Goal: Check status: Check status

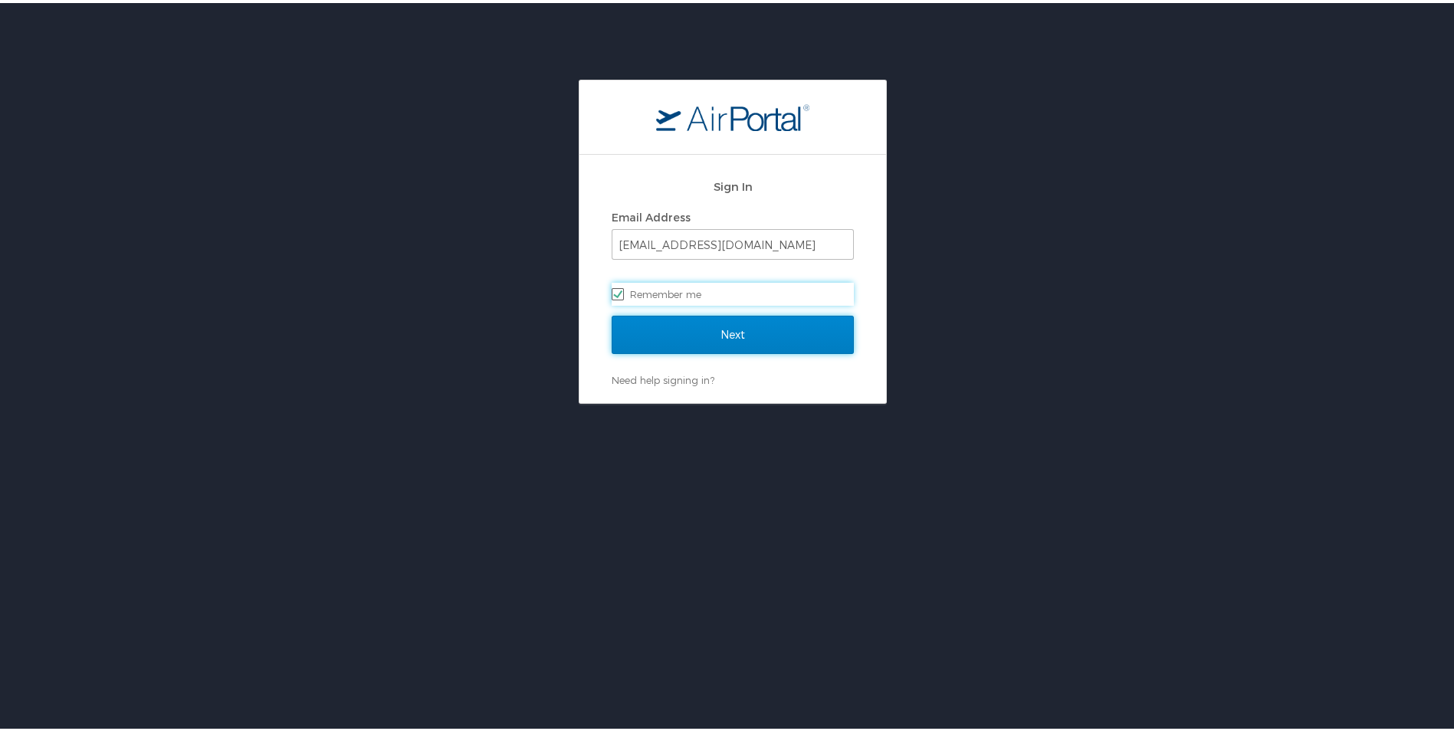
click at [729, 350] on input "Next" at bounding box center [732, 332] width 242 height 38
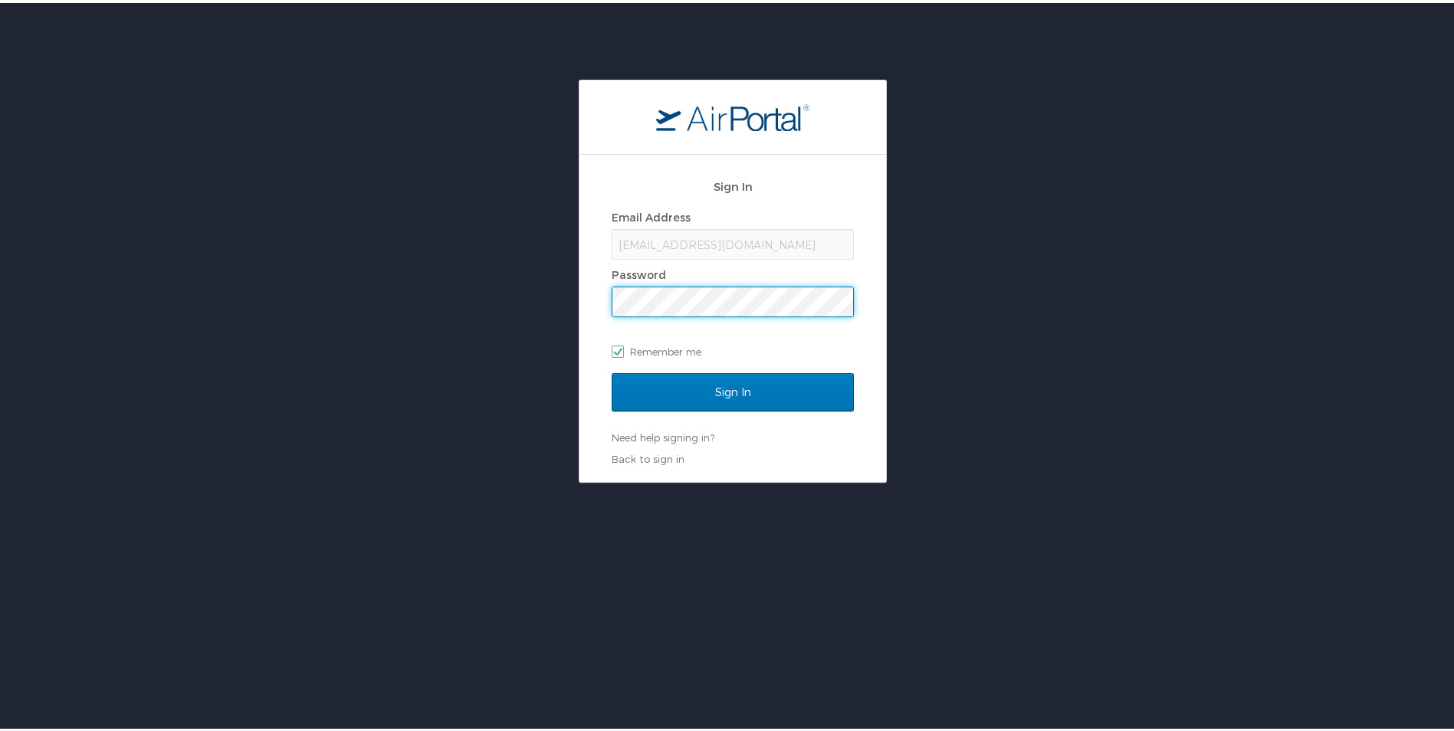
click at [611, 370] on input "Sign In" at bounding box center [732, 389] width 242 height 38
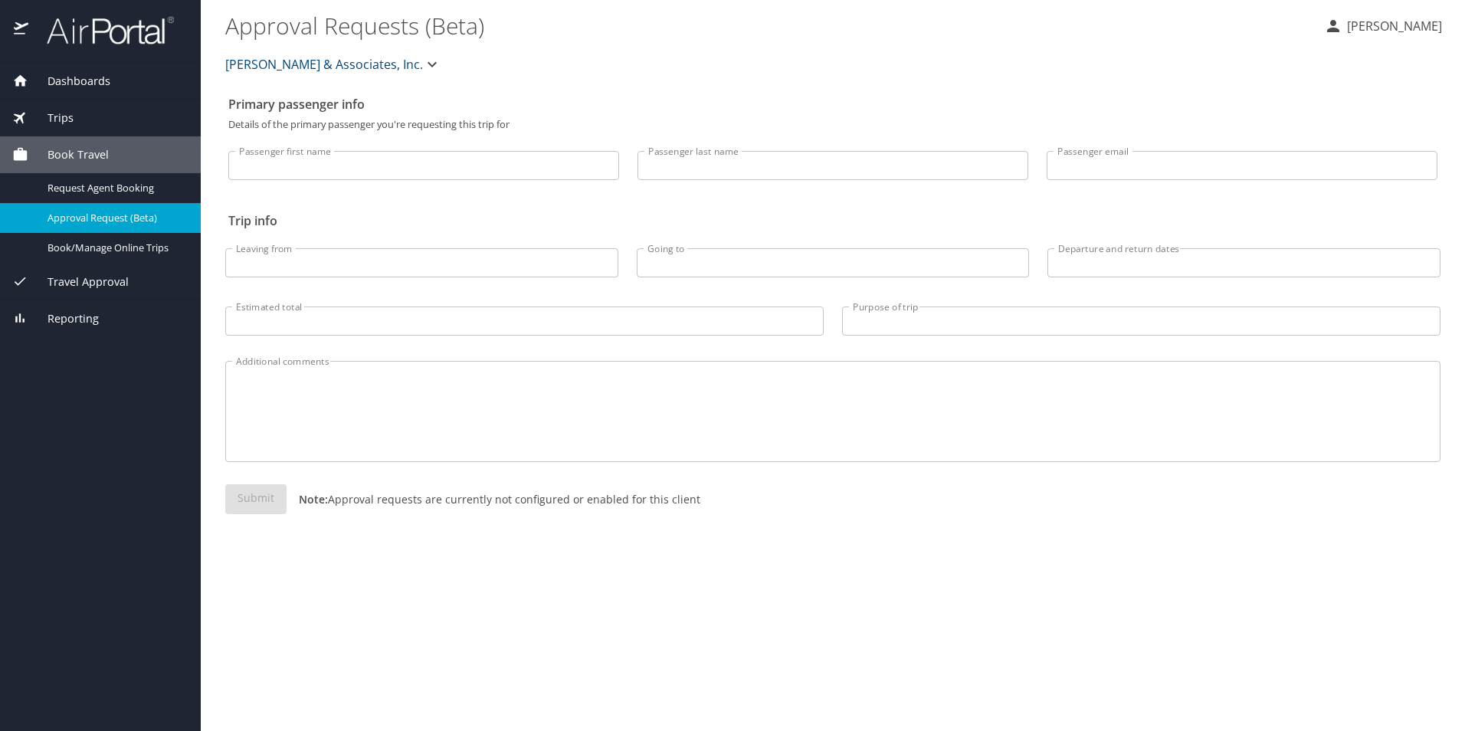
click at [70, 121] on span "Trips" at bounding box center [50, 118] width 45 height 17
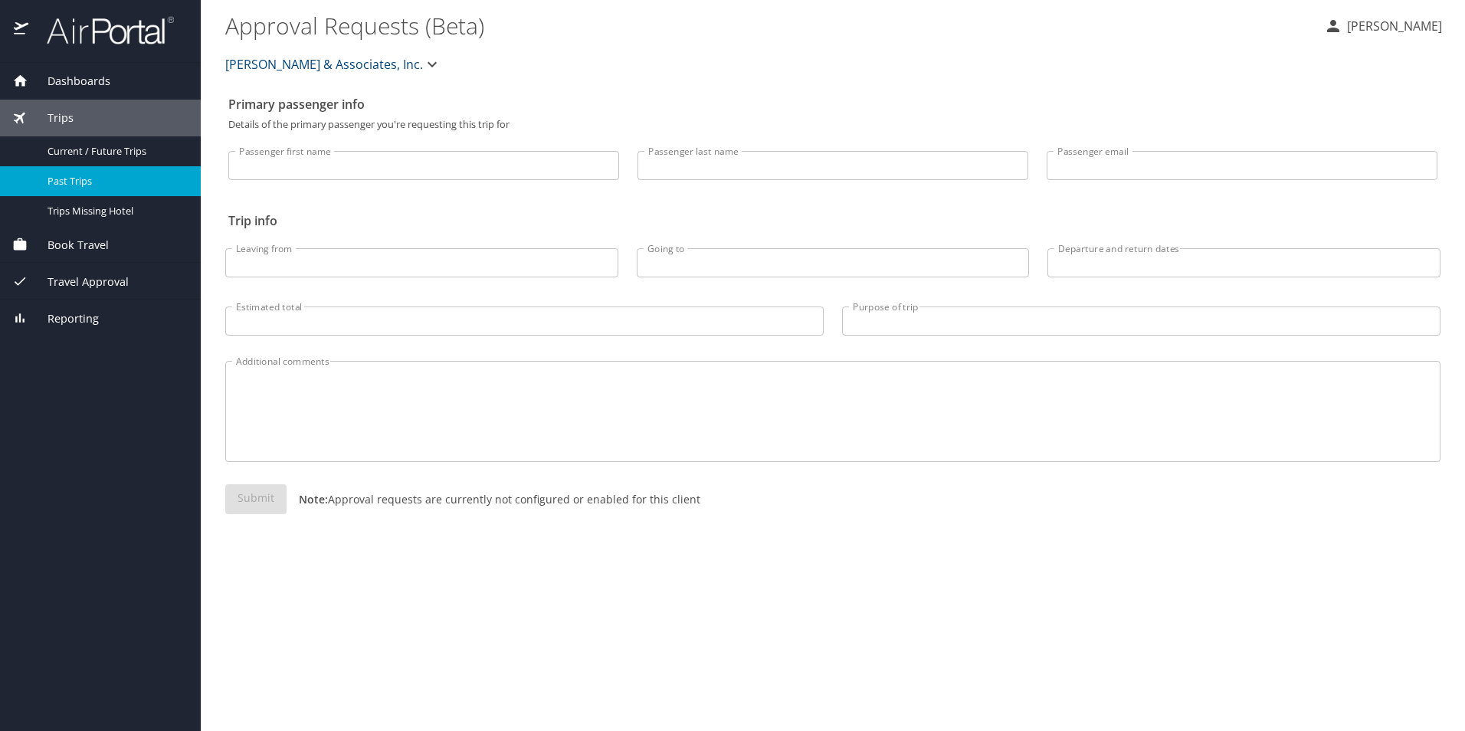
click at [95, 183] on span "Past Trips" at bounding box center [115, 181] width 135 height 15
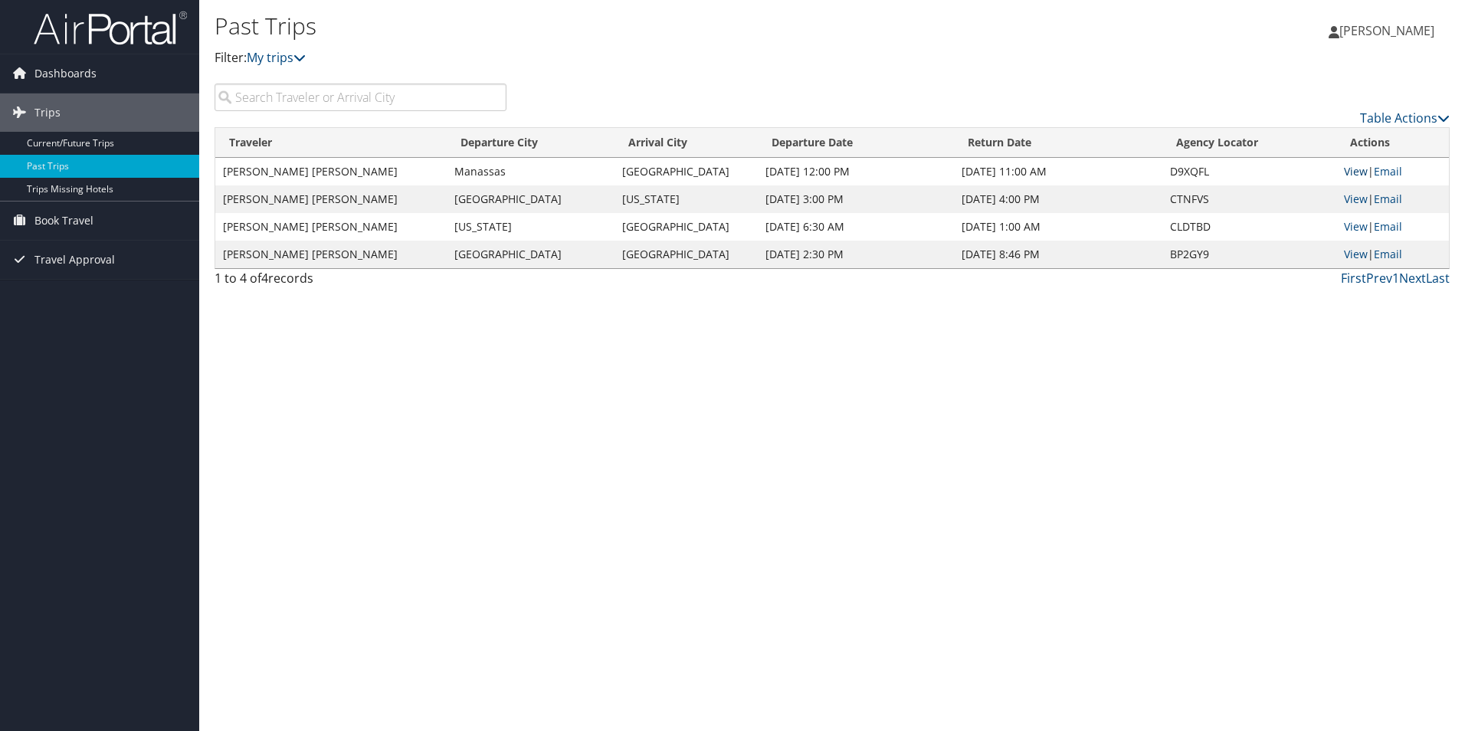
click at [1344, 169] on link "View" at bounding box center [1356, 171] width 24 height 15
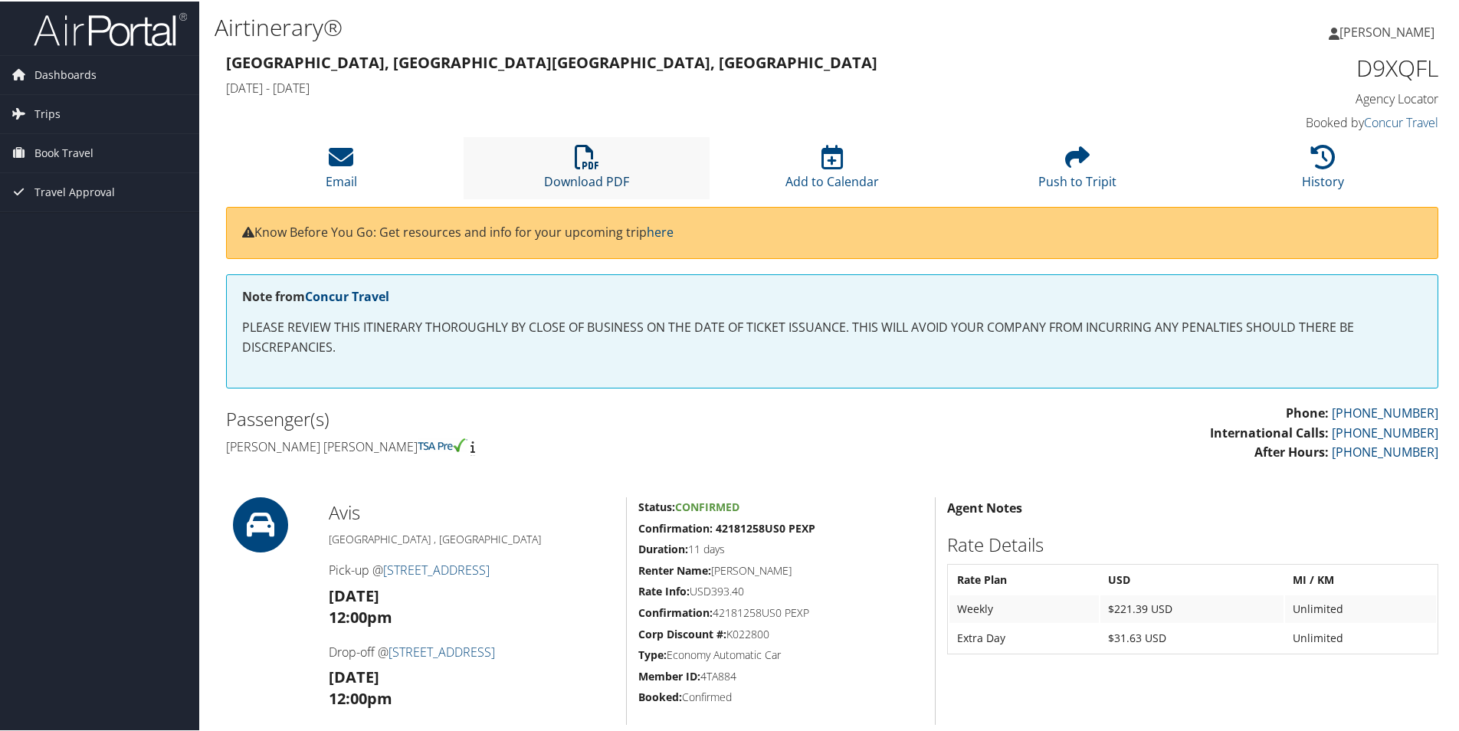
click at [595, 146] on icon at bounding box center [587, 155] width 25 height 25
